Goal: Transaction & Acquisition: Purchase product/service

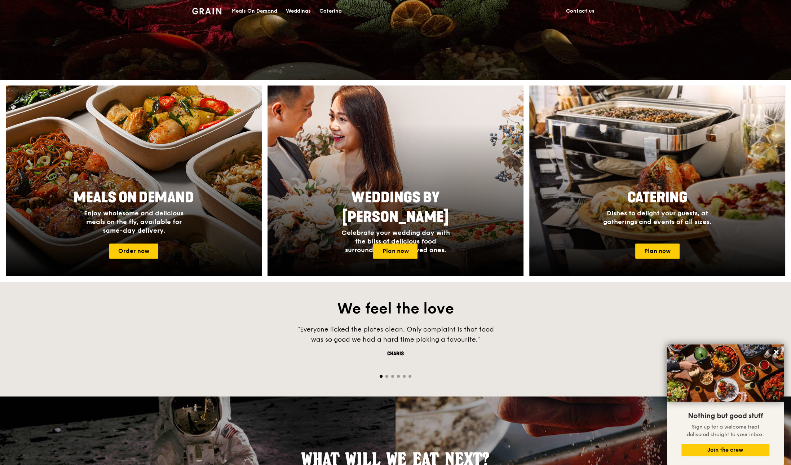
scroll to position [262, 0]
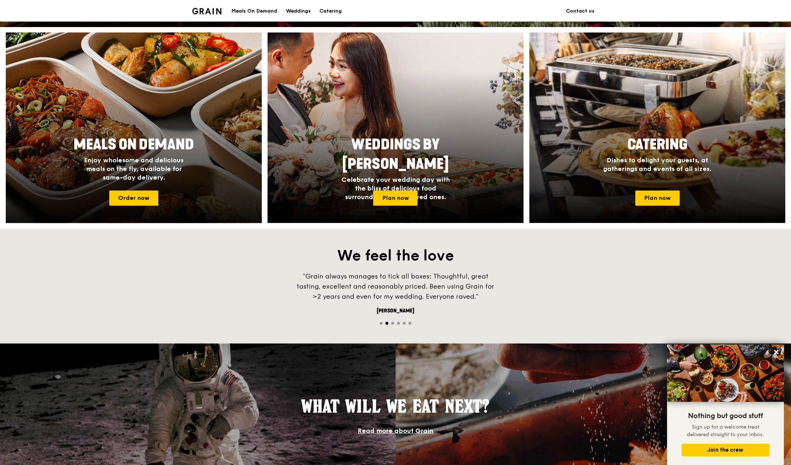
click at [138, 186] on div at bounding box center [134, 128] width 282 height 210
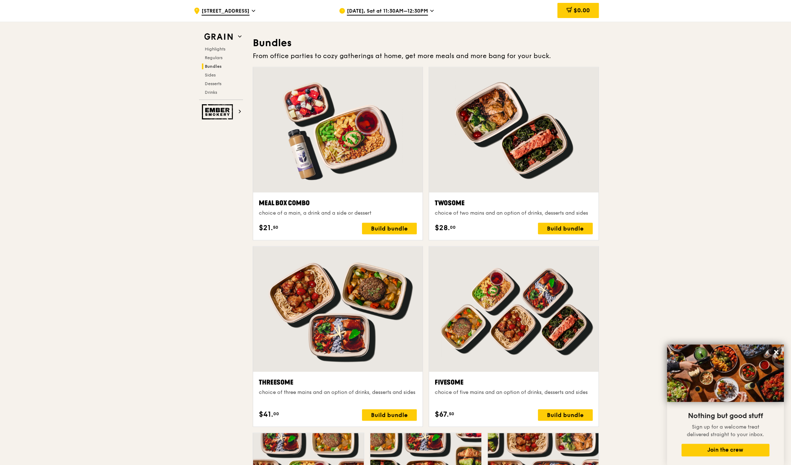
scroll to position [1100, 0]
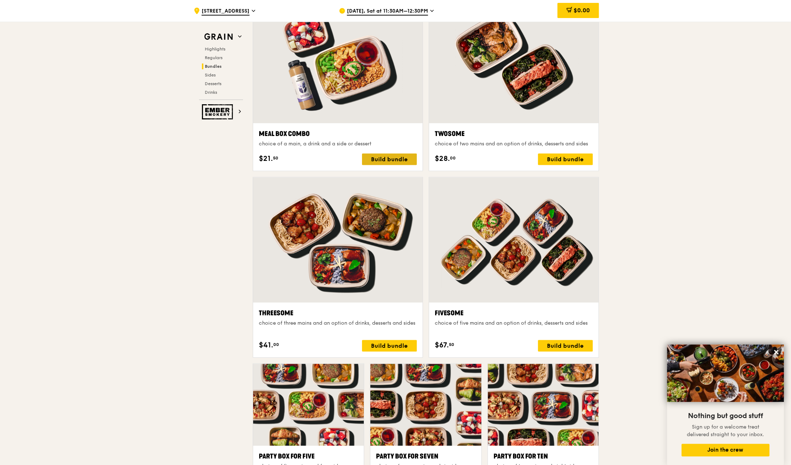
click at [378, 155] on div "Build bundle" at bounding box center [389, 159] width 55 height 12
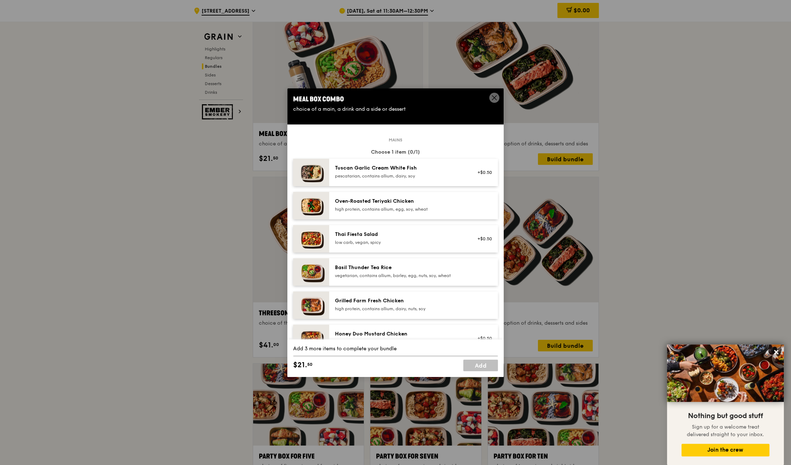
click at [495, 100] on icon at bounding box center [494, 97] width 6 height 6
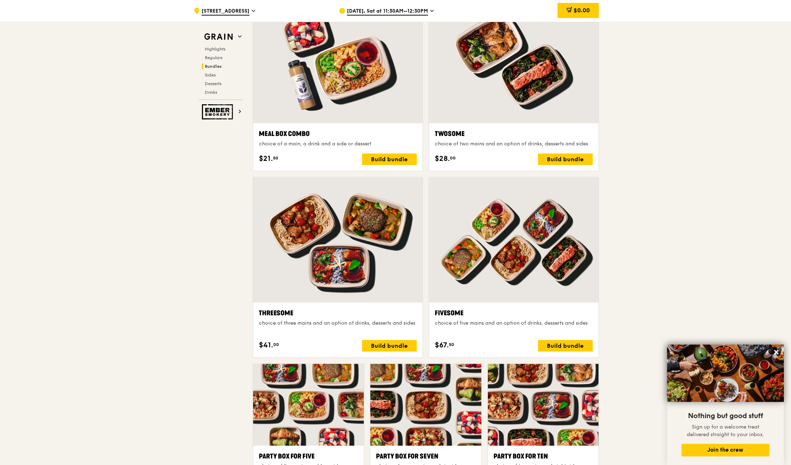
click at [418, 5] on div "[DATE], Sat at 11:30AM–12:30PM" at bounding box center [406, 11] width 134 height 22
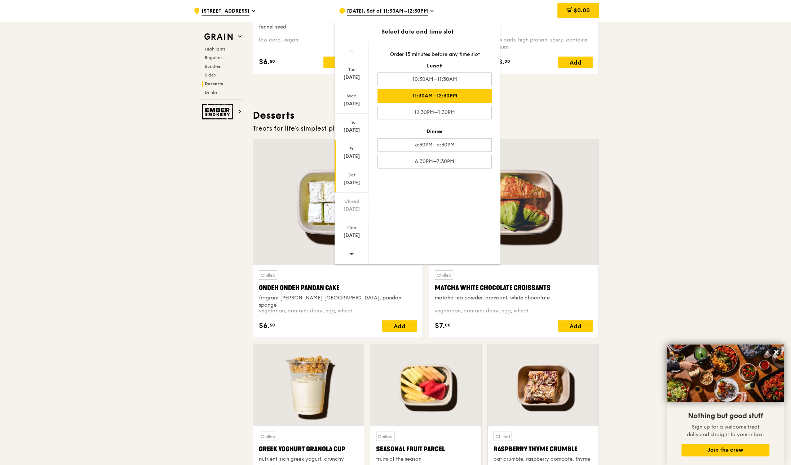
scroll to position [2134, 0]
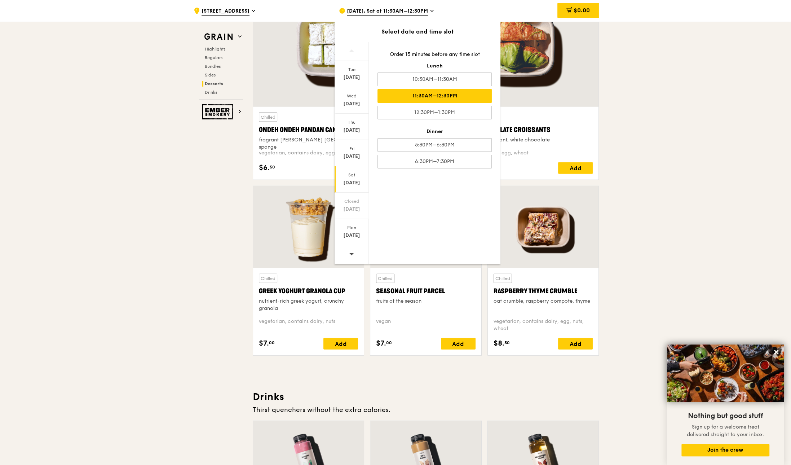
click at [349, 251] on div at bounding box center [352, 254] width 34 height 18
click at [349, 237] on div "[DATE]" at bounding box center [352, 235] width 32 height 7
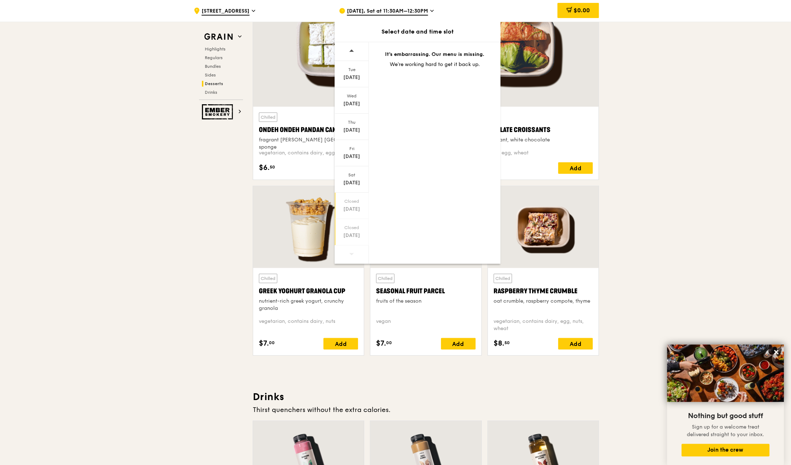
click at [357, 206] on div "[DATE]" at bounding box center [352, 209] width 32 height 7
click at [356, 228] on div "Closed" at bounding box center [352, 228] width 32 height 6
click at [352, 239] on div "Closed [DATE]" at bounding box center [352, 232] width 34 height 26
click at [361, 233] on div "[DATE]" at bounding box center [352, 235] width 32 height 7
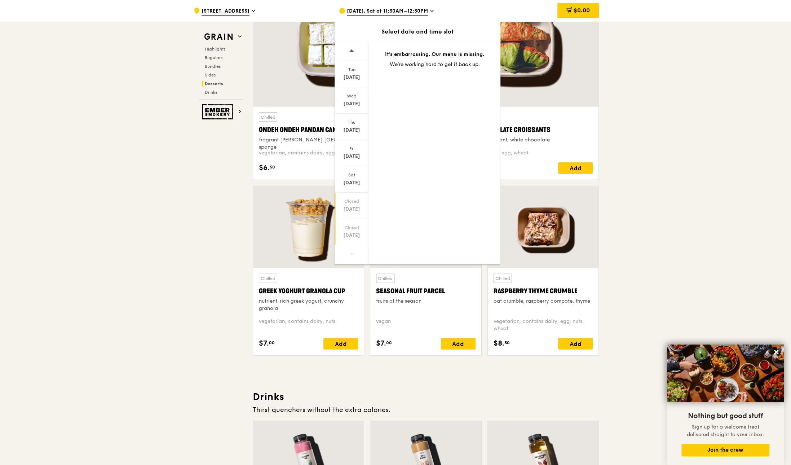
click at [349, 215] on div "Closed [DATE]" at bounding box center [352, 206] width 34 height 26
click at [348, 235] on div "[DATE]" at bounding box center [352, 235] width 32 height 7
click at [352, 237] on div "[DATE]" at bounding box center [352, 235] width 32 height 7
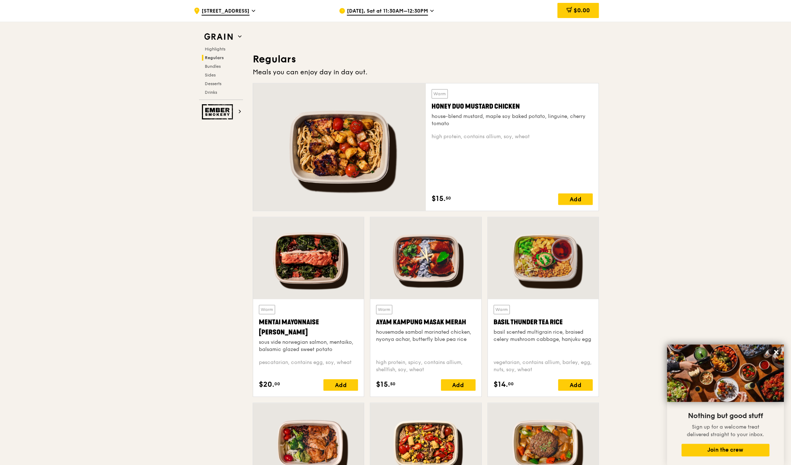
scroll to position [0, 0]
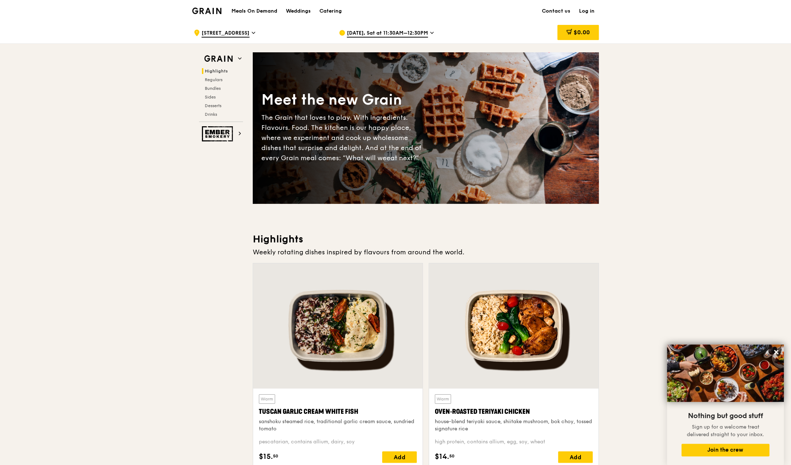
click at [388, 32] on span "[DATE], Sat at 11:30AM–12:30PM" at bounding box center [387, 34] width 81 height 8
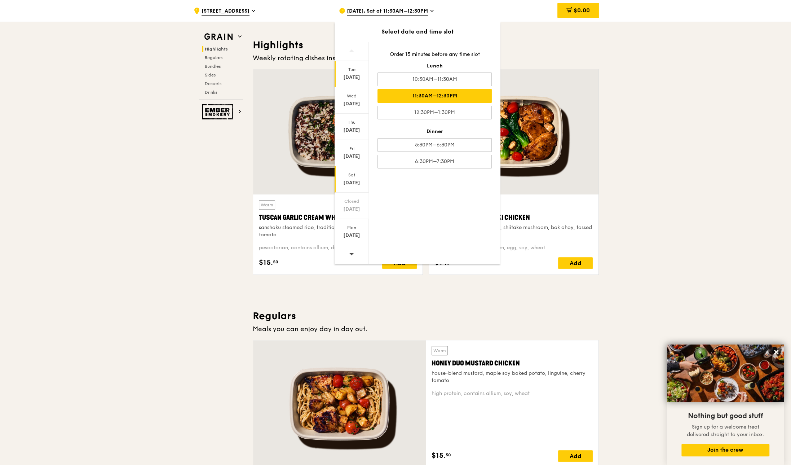
scroll to position [227, 0]
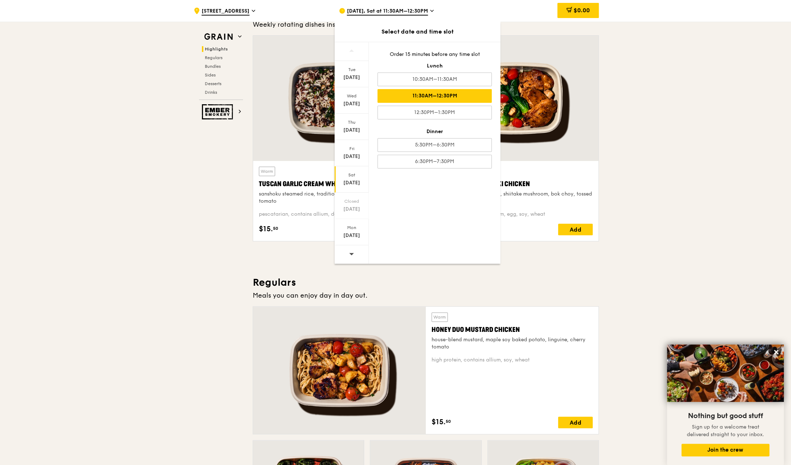
click at [357, 248] on div at bounding box center [352, 254] width 34 height 18
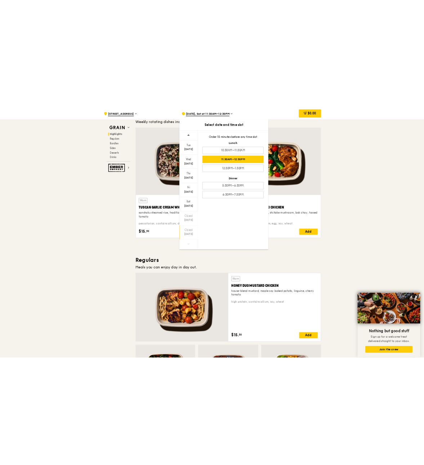
scroll to position [225, 0]
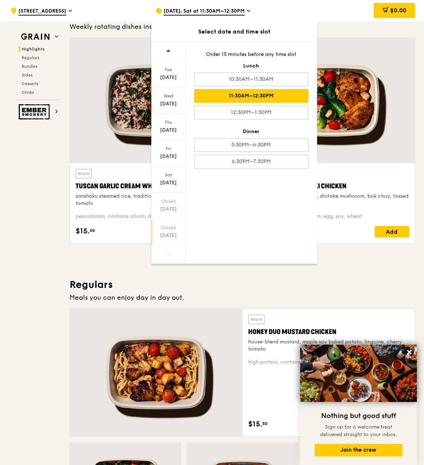
click at [172, 238] on div "[DATE]" at bounding box center [169, 235] width 32 height 7
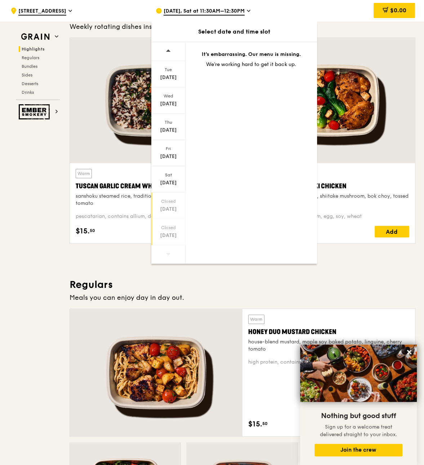
click at [174, 215] on div "Closed [DATE]" at bounding box center [168, 206] width 34 height 26
click at [177, 246] on div at bounding box center [168, 254] width 34 height 18
